Goal: Check status: Check status

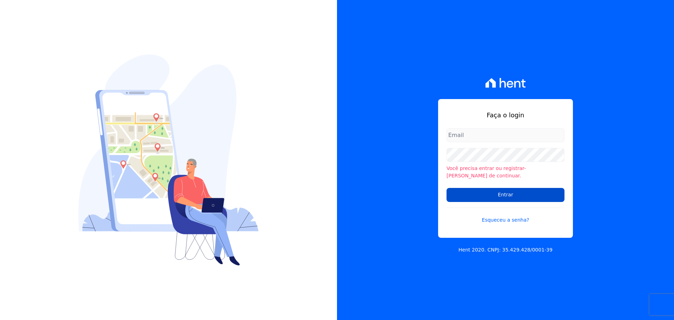
type input "[EMAIL_ADDRESS][DOMAIN_NAME]"
click at [485, 188] on input "Entrar" at bounding box center [505, 195] width 118 height 14
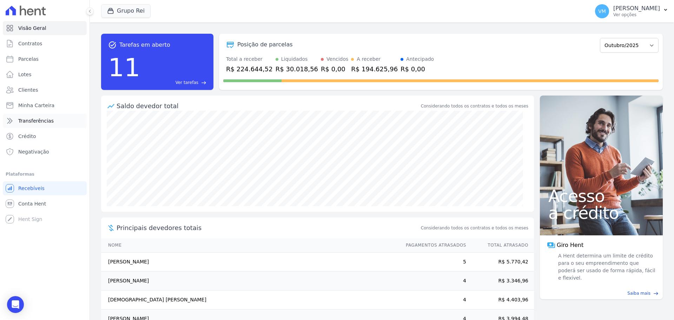
click at [67, 124] on link "Transferências" at bounding box center [45, 121] width 84 height 14
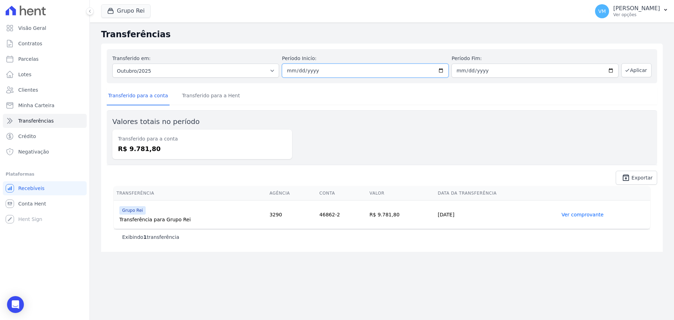
click at [322, 73] on input "2025-10-01" at bounding box center [365, 71] width 167 height 14
click at [442, 68] on input "2025-10-01" at bounding box center [365, 71] width 167 height 14
type input "2025-09-29"
click at [495, 71] on input "2025-10-31" at bounding box center [534, 71] width 167 height 14
click at [612, 73] on input "2025-10-31" at bounding box center [534, 71] width 167 height 14
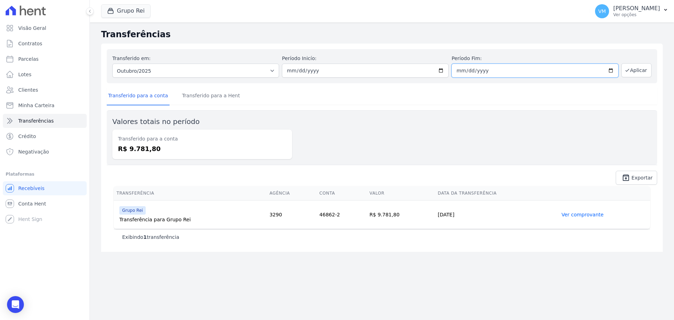
type input "2025-10-03"
click at [635, 69] on button "Aplicar" at bounding box center [636, 70] width 30 height 14
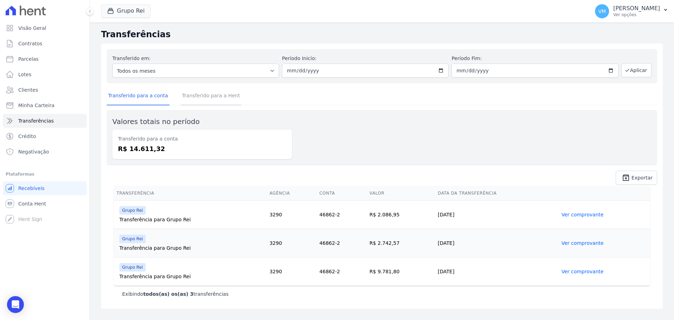
click at [207, 95] on link "Transferido para a Hent" at bounding box center [211, 96] width 61 height 18
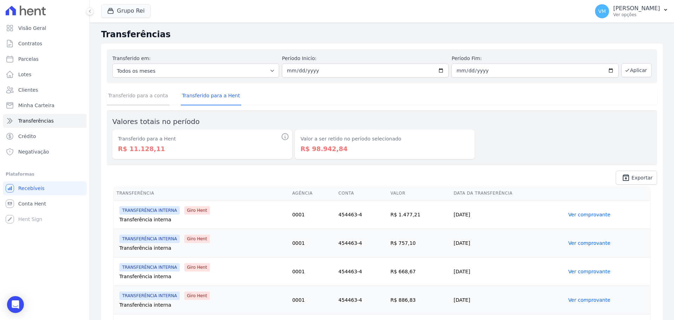
click at [138, 100] on link "Transferido para a conta" at bounding box center [138, 96] width 63 height 18
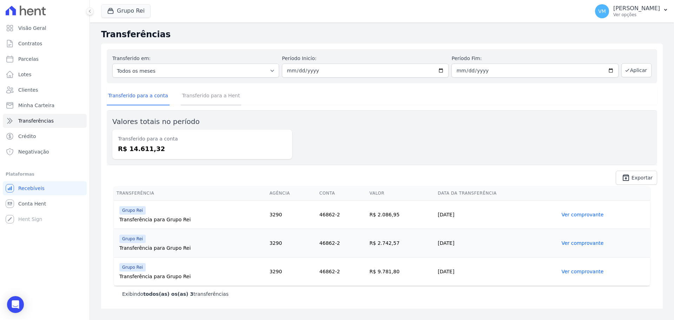
click at [212, 97] on link "Transferido para a Hent" at bounding box center [211, 96] width 61 height 18
